Goal: Task Accomplishment & Management: Manage account settings

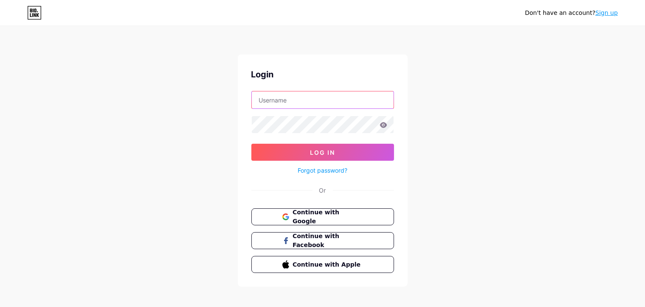
click at [284, 94] on input "text" at bounding box center [323, 99] width 142 height 17
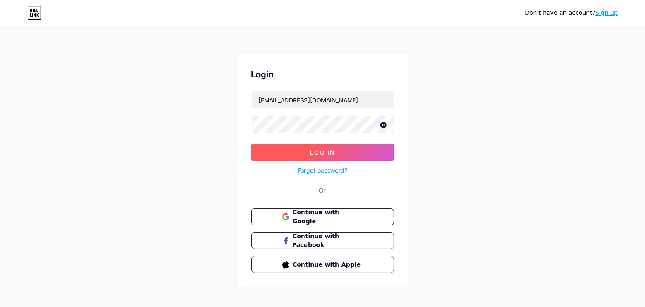
click at [333, 155] on span "Log In" at bounding box center [322, 152] width 25 height 7
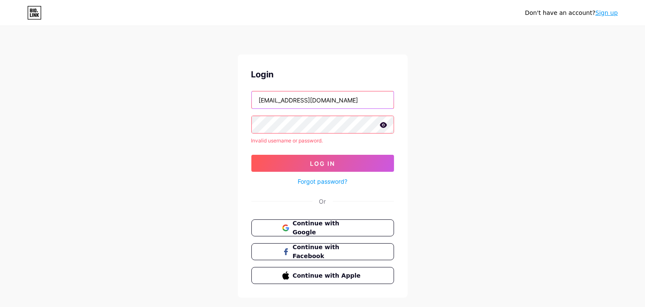
drag, startPoint x: 241, startPoint y: 103, endPoint x: 32, endPoint y: 50, distance: 215.6
click at [0, 54] on div "Don't have an account? Sign up Login maisa.ahmed92@gmail.com Invalid username o…" at bounding box center [322, 162] width 645 height 324
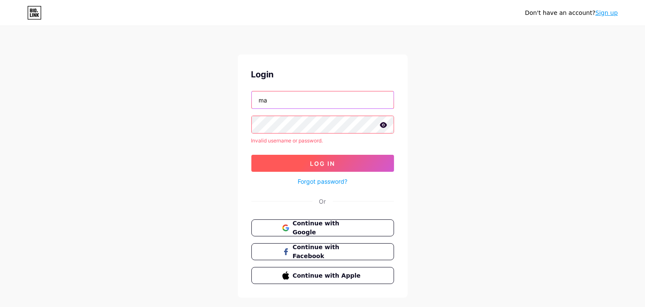
type input "mad.ads.jo@gmail.com"
click at [330, 168] on button "Log In" at bounding box center [322, 163] width 143 height 17
